Goal: Check status: Check status

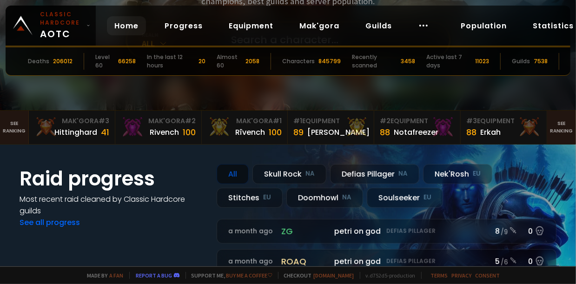
scroll to position [93, 0]
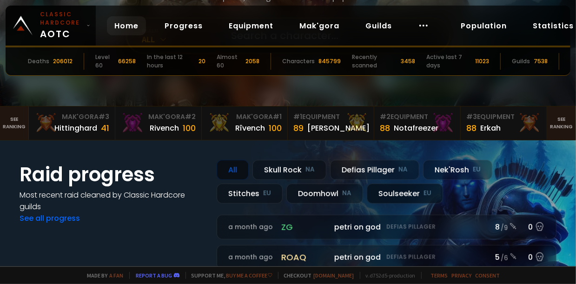
click at [404, 190] on div "Soulseeker EU" at bounding box center [405, 194] width 76 height 20
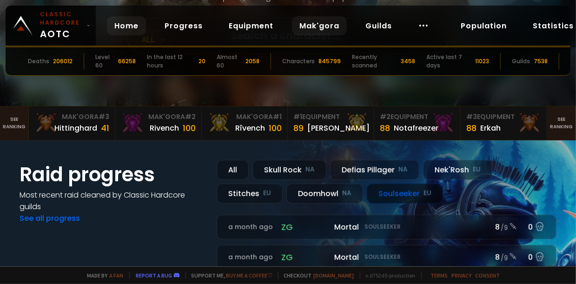
click at [314, 26] on link "Mak'gora" at bounding box center [319, 25] width 55 height 19
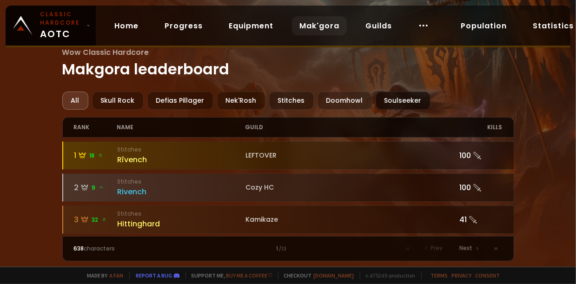
click at [392, 94] on div "Soulseeker" at bounding box center [403, 101] width 55 height 18
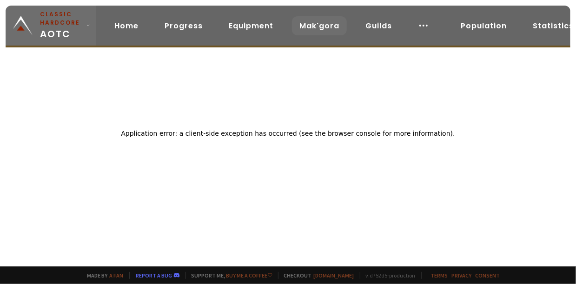
click at [44, 29] on span "Classic Hardcore AOTC" at bounding box center [61, 25] width 43 height 31
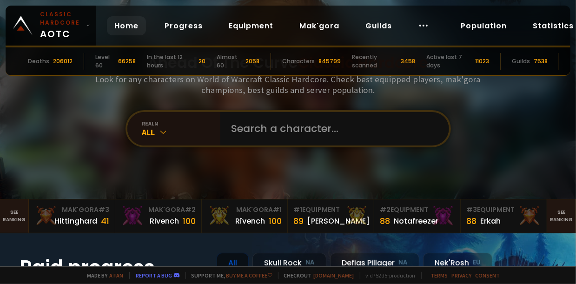
click at [538, 140] on div "Ahead Of The Curve Classic Hardcore Look for any characters on World of Warcraf…" at bounding box center [288, 99] width 560 height 199
click at [354, 133] on input "text" at bounding box center [332, 128] width 212 height 33
click at [163, 126] on div "realm" at bounding box center [181, 123] width 78 height 7
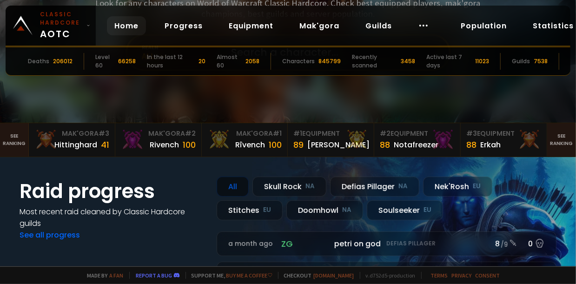
scroll to position [46, 0]
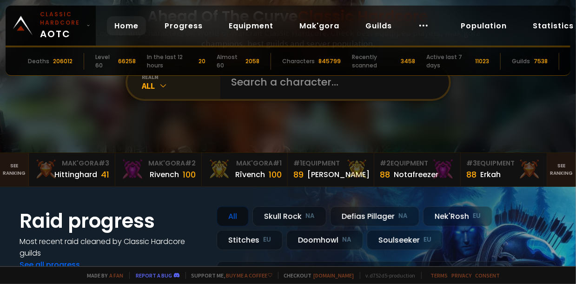
click at [166, 88] on div "All" at bounding box center [181, 85] width 78 height 11
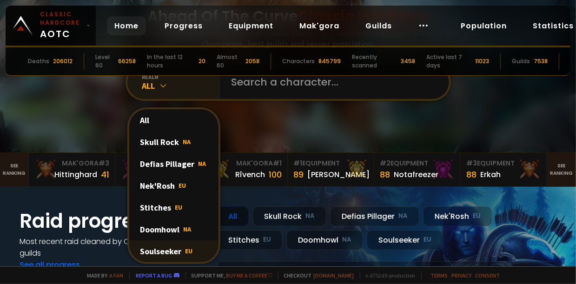
click at [177, 252] on div "Soulseeker EU" at bounding box center [173, 251] width 89 height 22
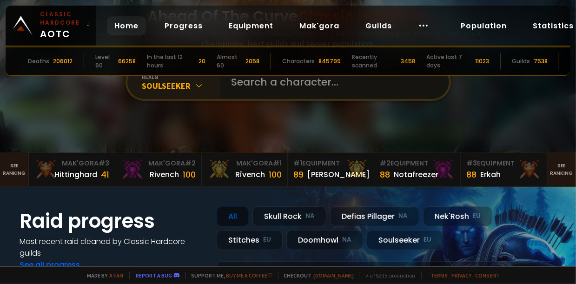
click at [264, 83] on input "text" at bounding box center [332, 82] width 212 height 33
type input "Mzoul"
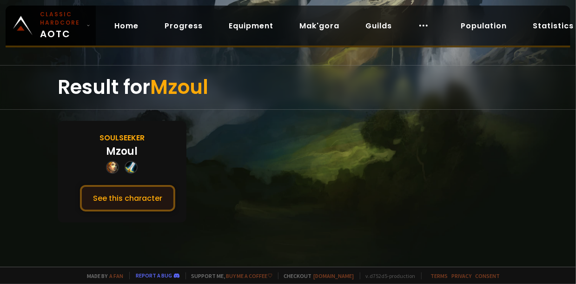
click at [122, 189] on button "See this character" at bounding box center [127, 198] width 95 height 26
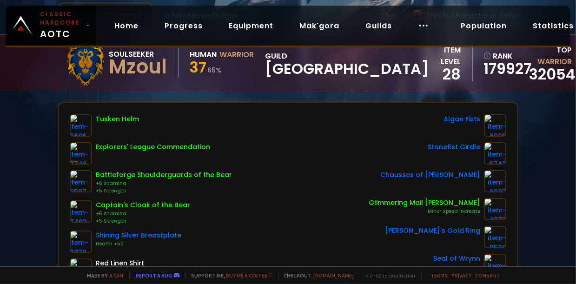
scroll to position [93, 0]
